Goal: Transaction & Acquisition: Subscribe to service/newsletter

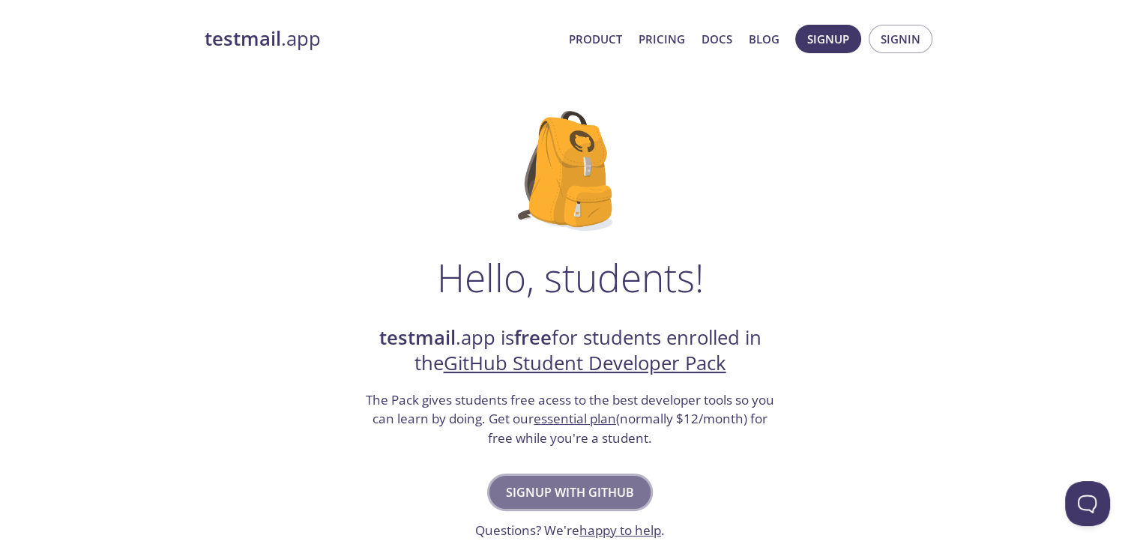
click at [531, 486] on span "Signup with GitHub" at bounding box center [570, 492] width 128 height 21
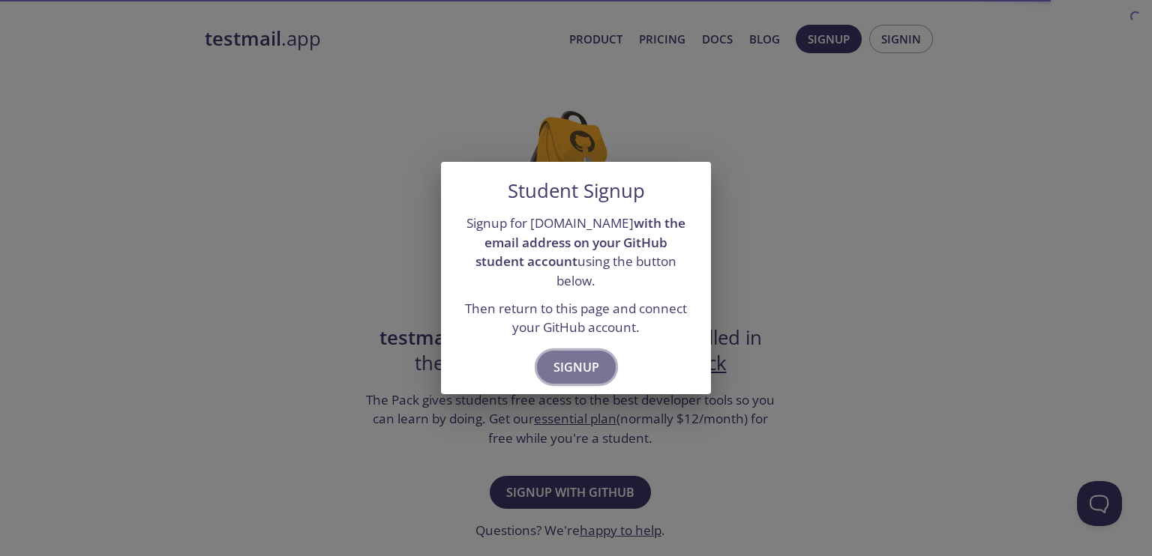
click at [585, 359] on span "Signup" at bounding box center [576, 367] width 46 height 21
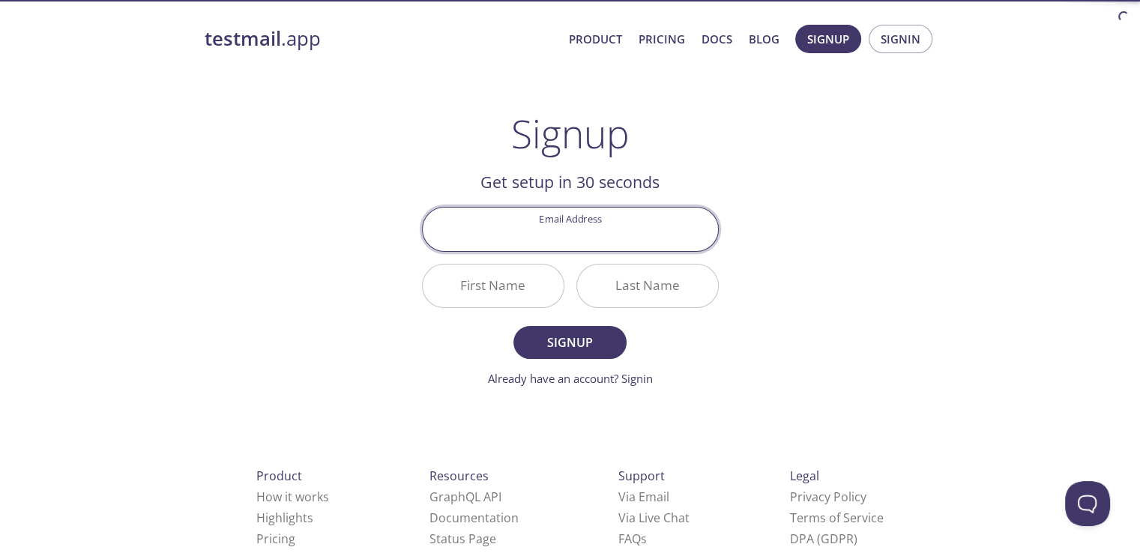
click at [603, 233] on input "Email Address" at bounding box center [570, 229] width 295 height 43
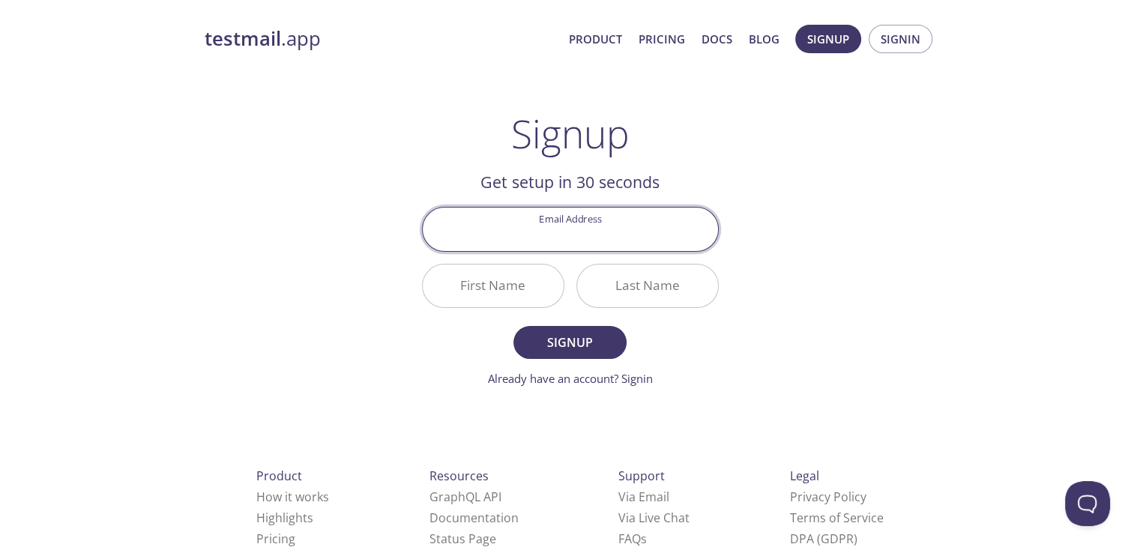
type input "[EMAIL_ADDRESS][DOMAIN_NAME]"
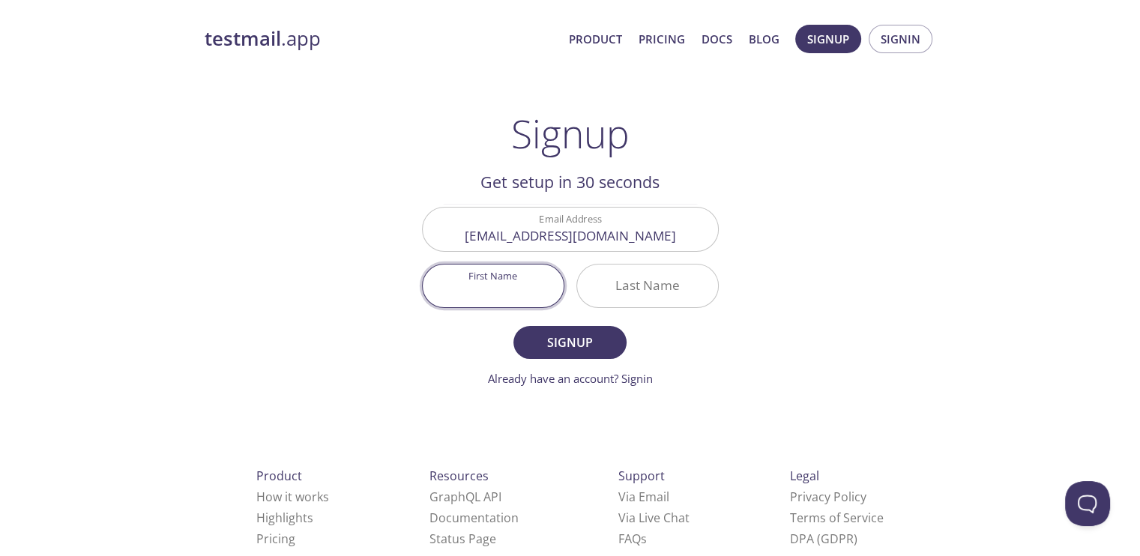
click at [513, 268] on input "First Name" at bounding box center [493, 286] width 141 height 43
type input "[DEMOGRAPHIC_DATA]"
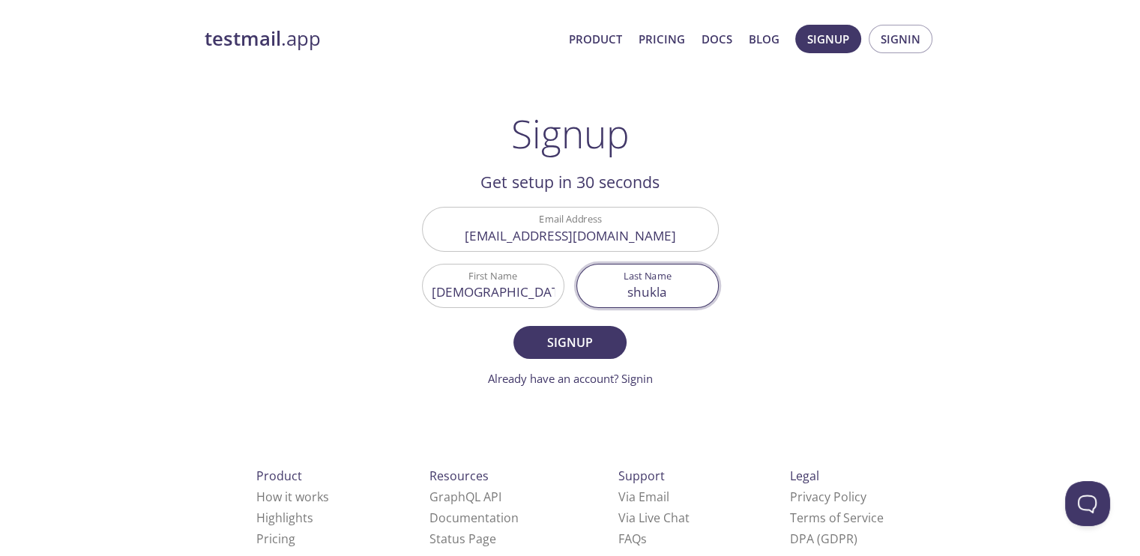
type input "shukla"
click at [514, 326] on button "Signup" at bounding box center [570, 342] width 112 height 33
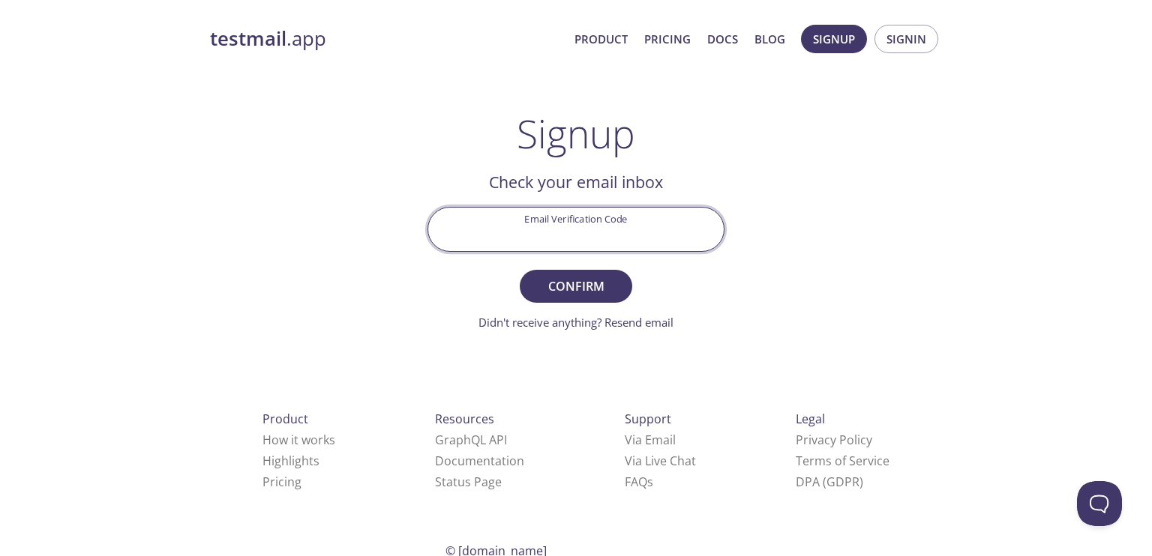
click at [513, 224] on input "Email Verification Code" at bounding box center [575, 229] width 295 height 43
paste input "TY651TG"
type input "TY651TG"
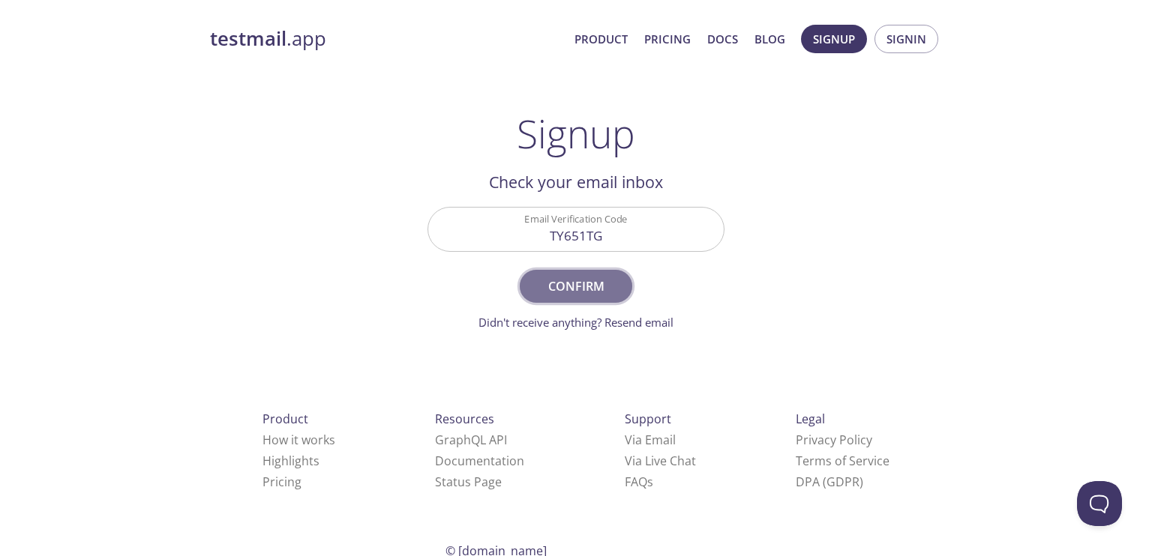
click at [552, 284] on span "Confirm" at bounding box center [575, 286] width 79 height 21
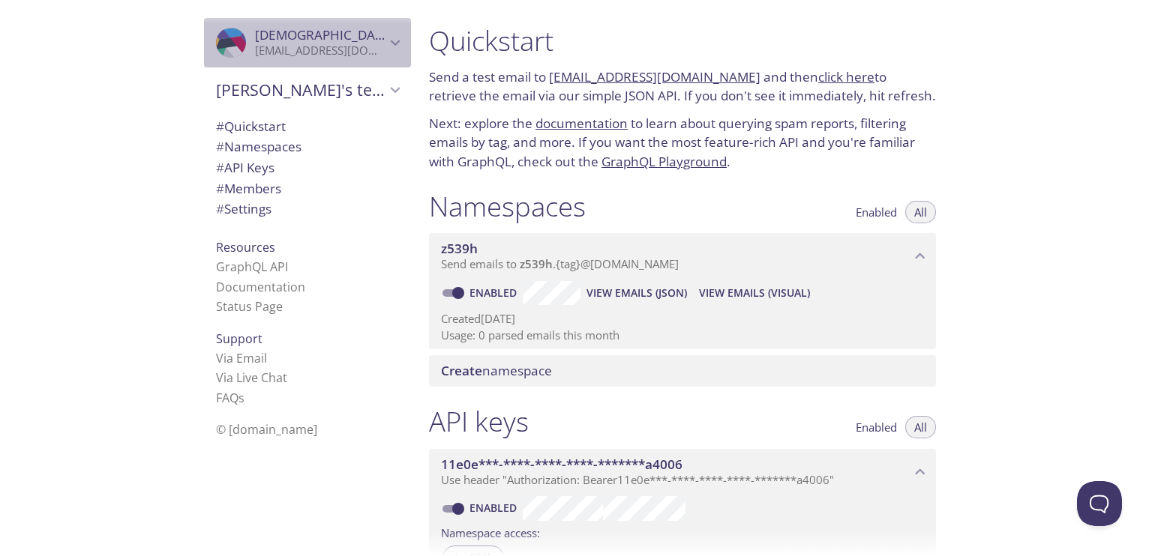
click at [269, 50] on p "[EMAIL_ADDRESS][DOMAIN_NAME]" at bounding box center [320, 50] width 130 height 15
